Goal: Task Accomplishment & Management: Use online tool/utility

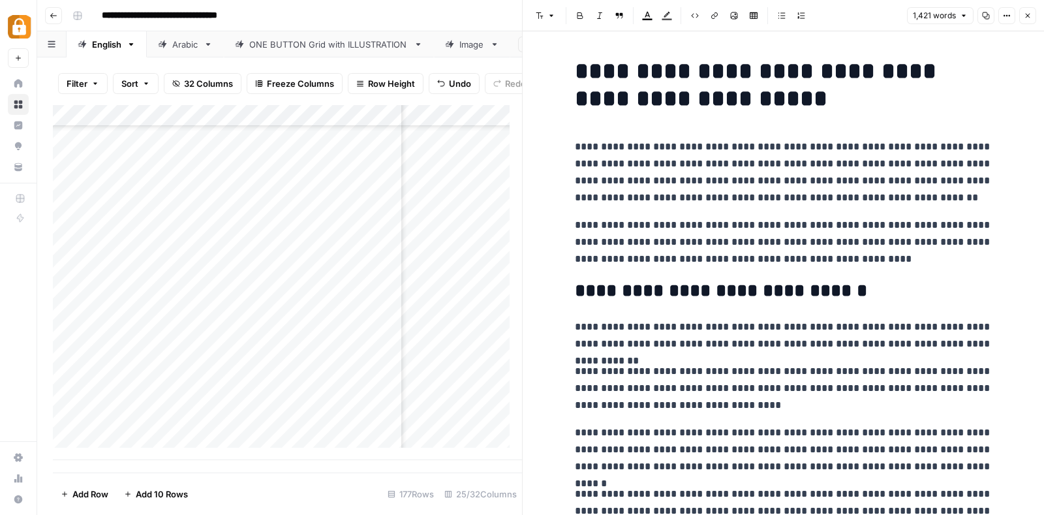
scroll to position [3626, 279]
click at [1030, 14] on icon "button" at bounding box center [1028, 16] width 8 height 8
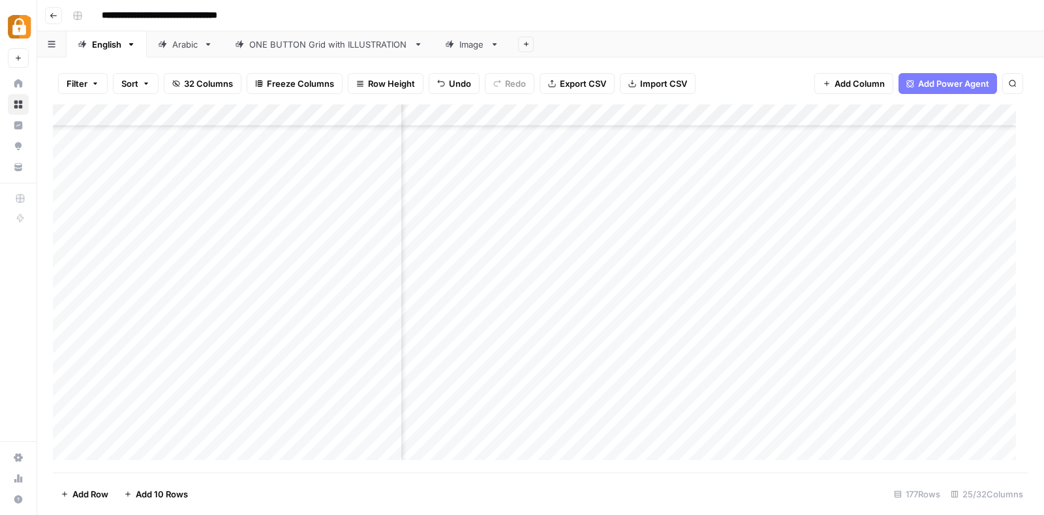
scroll to position [3529, 296]
click at [300, 292] on div "Add Column" at bounding box center [540, 288] width 975 height 368
type textarea "*"
click at [641, 286] on div "Add Column" at bounding box center [540, 288] width 975 height 368
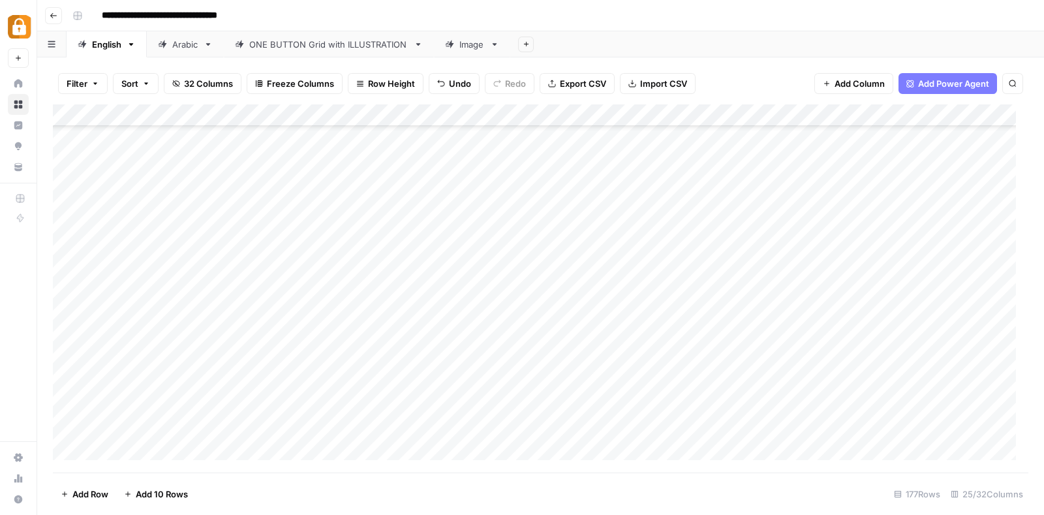
scroll to position [3533, 0]
click at [552, 286] on div "Add Column" at bounding box center [540, 288] width 975 height 368
click at [479, 281] on div "Add Column" at bounding box center [540, 288] width 975 height 368
click at [479, 281] on textarea at bounding box center [554, 286] width 306 height 18
type textarea "**********"
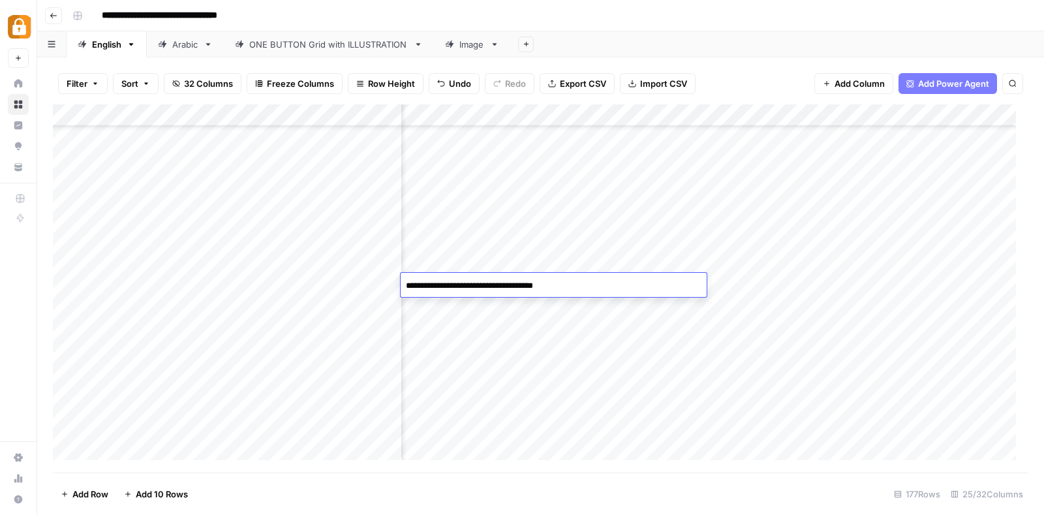
scroll to position [3533, 117]
click at [842, 285] on div "Add Column" at bounding box center [540, 288] width 975 height 368
click at [823, 284] on div "Add Column" at bounding box center [540, 288] width 975 height 368
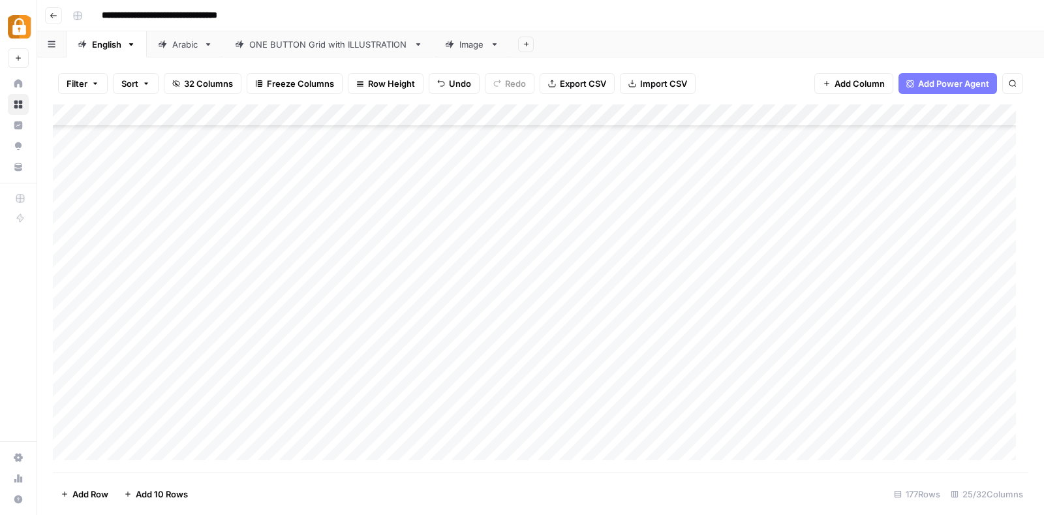
click at [605, 315] on div "Add Column" at bounding box center [540, 288] width 975 height 368
click at [605, 315] on textarea "**********" at bounding box center [554, 318] width 306 height 18
click at [825, 318] on div "Add Column" at bounding box center [540, 288] width 975 height 368
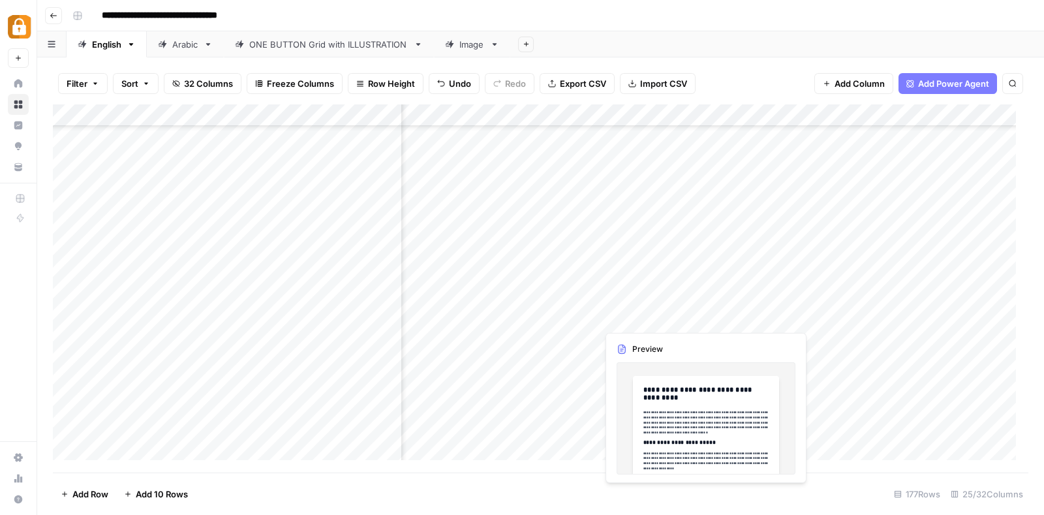
click at [654, 316] on div "Add Column" at bounding box center [540, 288] width 975 height 368
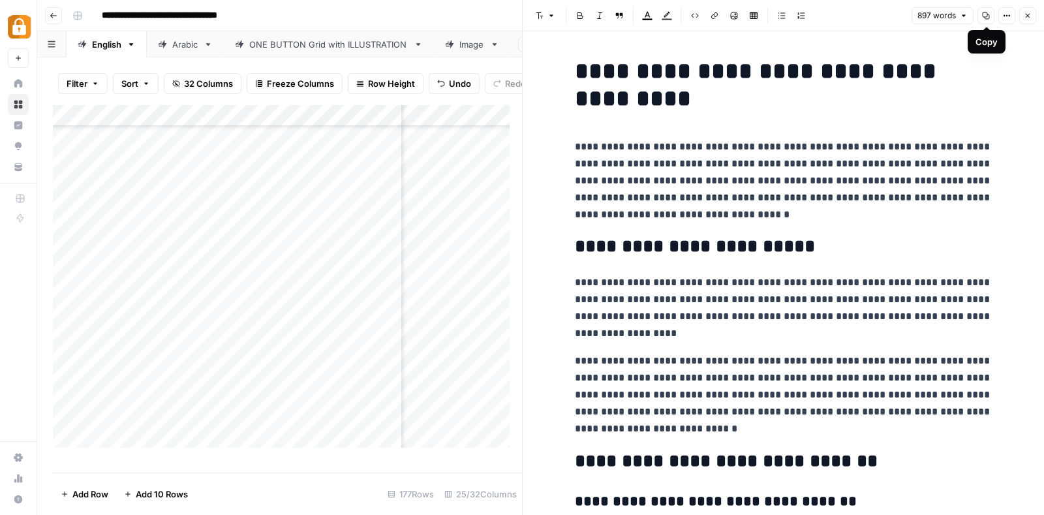
click at [986, 16] on icon "button" at bounding box center [986, 16] width 8 height 8
